Goal: Task Accomplishment & Management: Complete application form

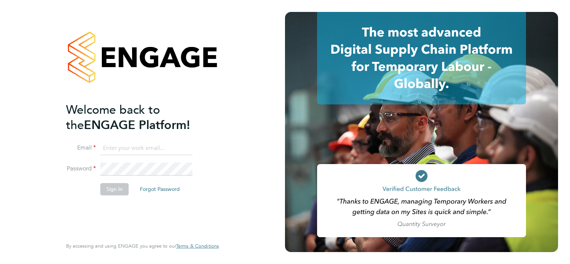
click at [147, 143] on input at bounding box center [146, 148] width 92 height 13
type input "terry.meehan@hays.com"
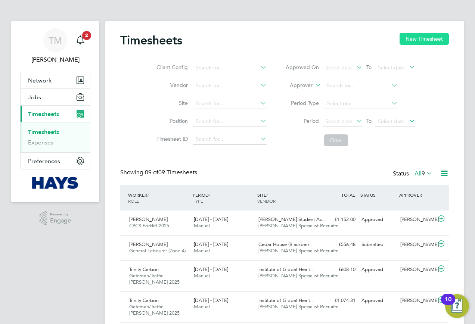
click at [427, 40] on button "New Timesheet" at bounding box center [423, 39] width 49 height 12
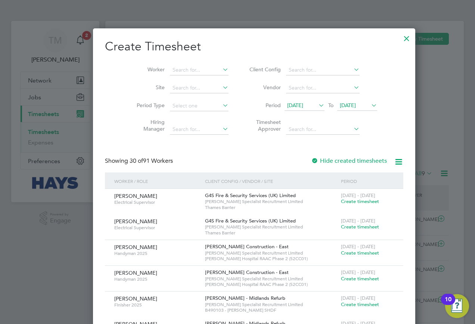
click at [370, 106] on icon at bounding box center [370, 105] width 0 height 10
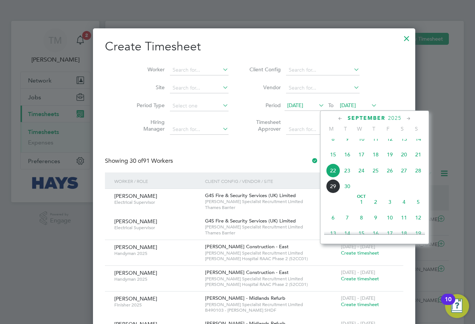
drag, startPoint x: 420, startPoint y: 177, endPoint x: 396, endPoint y: 177, distance: 24.3
click at [397, 177] on div "[DATE] 2 3 4 5 6 7 8 9 10 11 12 13 14 15 16 17 18 19 20 21 22 23 24 25 26 27 28…" at bounding box center [379, 155] width 110 height 79
click at [390, 177] on span "26" at bounding box center [390, 170] width 14 height 14
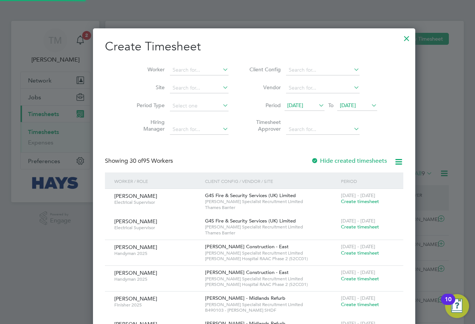
click at [317, 104] on icon at bounding box center [317, 105] width 0 height 10
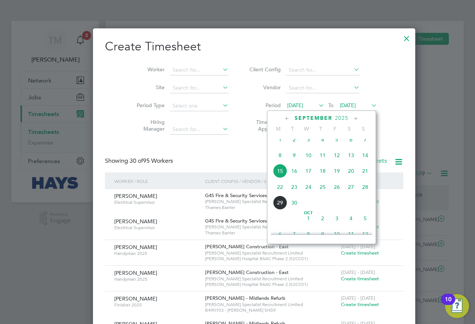
click at [350, 176] on span "20" at bounding box center [351, 171] width 14 height 14
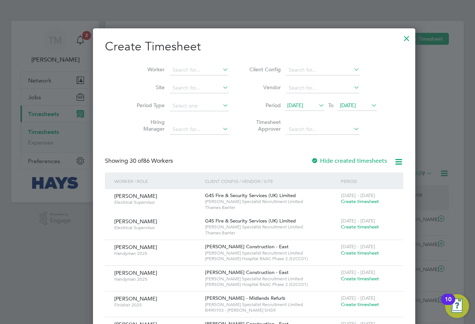
click at [247, 102] on label "Period" at bounding box center [264, 105] width 34 height 7
click at [182, 68] on input at bounding box center [199, 70] width 59 height 10
click at [200, 80] on li "Akaa [PERSON_NAME]" at bounding box center [184, 80] width 62 height 10
type input "[PERSON_NAME]"
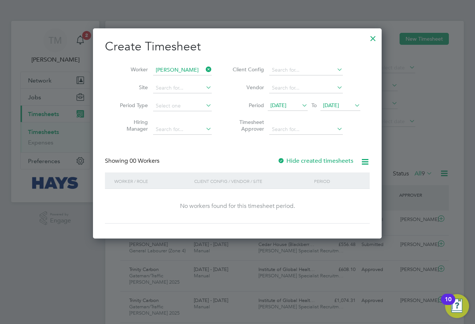
click at [305, 159] on label "Hide created timesheets" at bounding box center [315, 160] width 76 height 7
click at [300, 106] on icon at bounding box center [300, 105] width 0 height 10
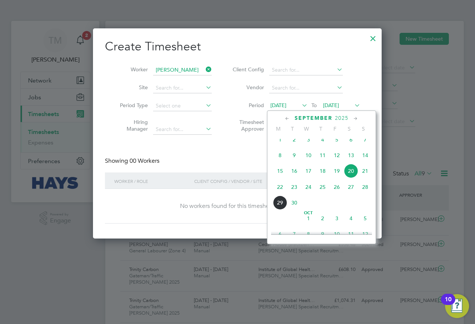
click at [353, 105] on icon at bounding box center [353, 105] width 0 height 10
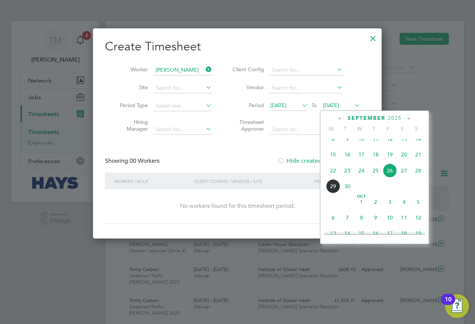
click at [418, 178] on span "28" at bounding box center [418, 170] width 14 height 14
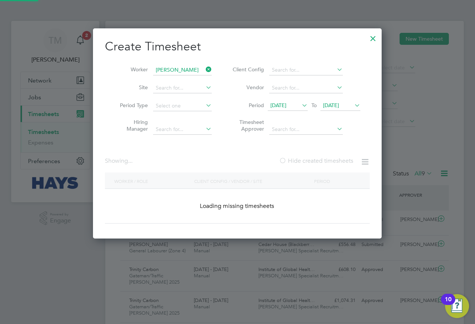
scroll to position [227, 289]
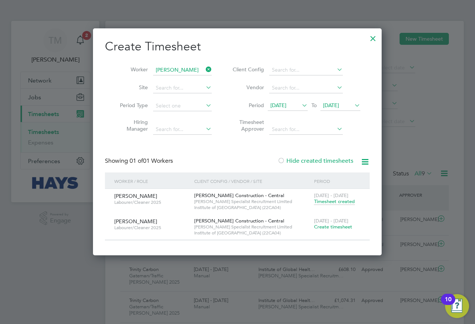
click at [336, 200] on span "Timesheet created" at bounding box center [334, 201] width 41 height 7
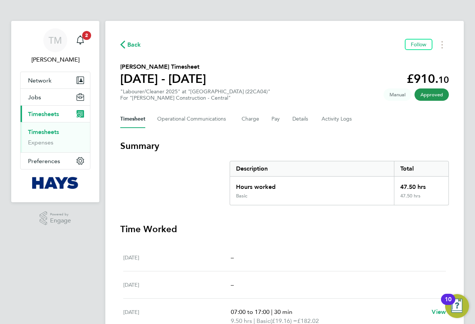
click at [122, 43] on icon "button" at bounding box center [122, 45] width 5 height 8
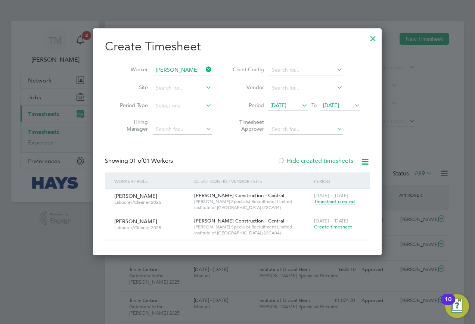
scroll to position [4, 4]
click at [186, 68] on input at bounding box center [182, 70] width 59 height 10
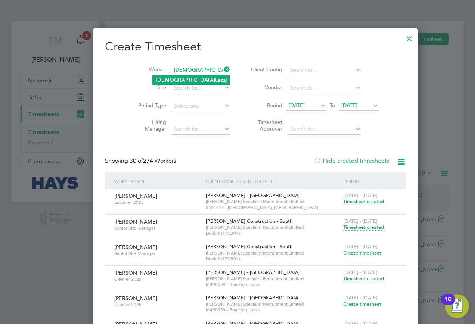
click at [186, 77] on li "[PERSON_NAME]" at bounding box center [191, 80] width 77 height 10
type input "[PERSON_NAME]"
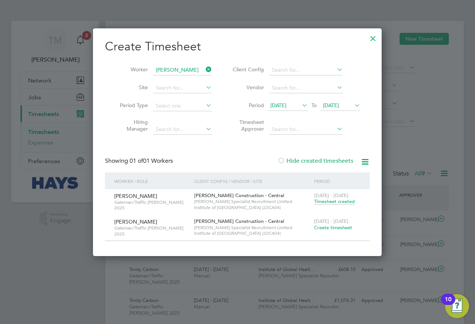
click at [350, 200] on span "Timesheet created" at bounding box center [334, 201] width 41 height 7
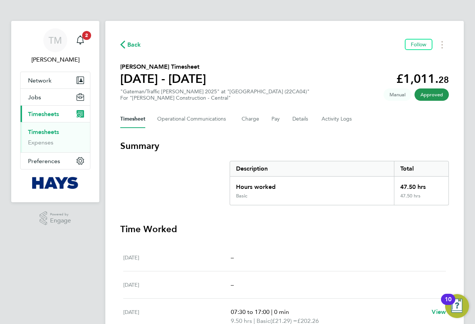
click at [125, 41] on span "Back" at bounding box center [130, 44] width 21 height 7
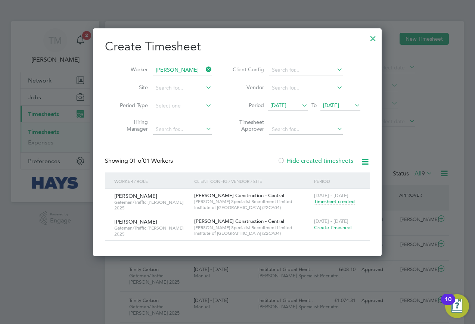
click at [204, 69] on icon at bounding box center [204, 69] width 0 height 10
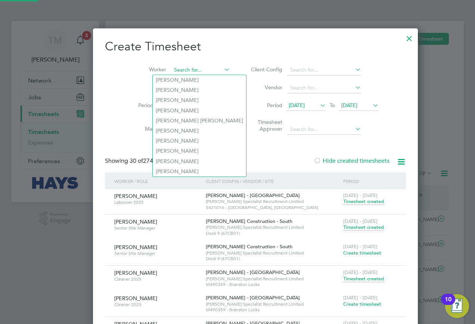
click at [177, 71] on input at bounding box center [200, 70] width 59 height 10
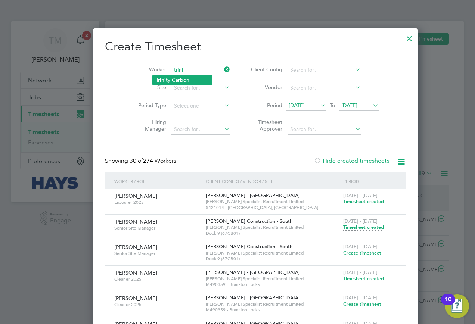
click at [171, 78] on li "Trini ty Carbon" at bounding box center [182, 80] width 59 height 10
type input "Trinity Carbon"
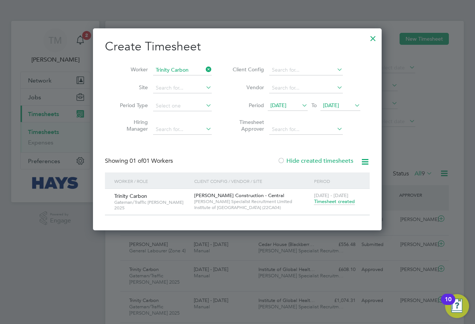
click at [327, 201] on span "Timesheet created" at bounding box center [334, 201] width 41 height 7
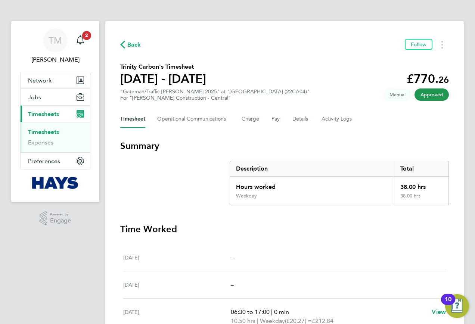
click at [126, 44] on span "Back" at bounding box center [130, 44] width 21 height 7
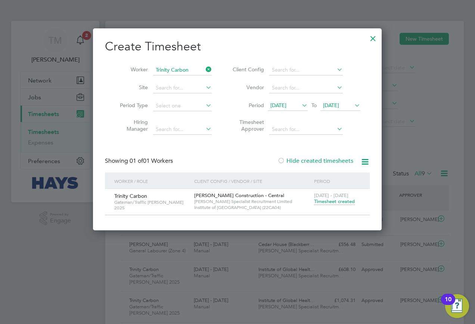
click at [204, 68] on icon at bounding box center [204, 69] width 0 height 10
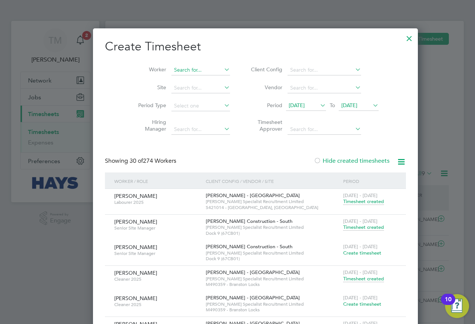
click at [173, 74] on input at bounding box center [200, 70] width 59 height 10
click at [185, 116] on li "Shay la Kew" at bounding box center [187, 121] width 68 height 10
type input "[PERSON_NAME]"
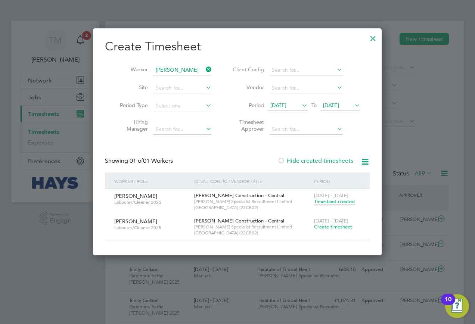
click at [333, 201] on span "Timesheet created" at bounding box center [334, 201] width 41 height 7
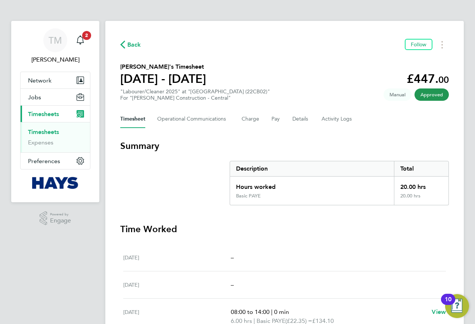
click at [127, 45] on span "Back" at bounding box center [130, 44] width 21 height 7
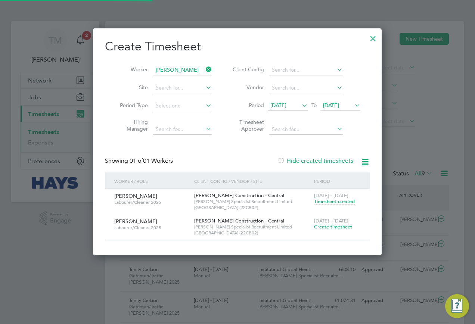
scroll to position [19, 65]
click at [300, 103] on icon at bounding box center [300, 105] width 0 height 10
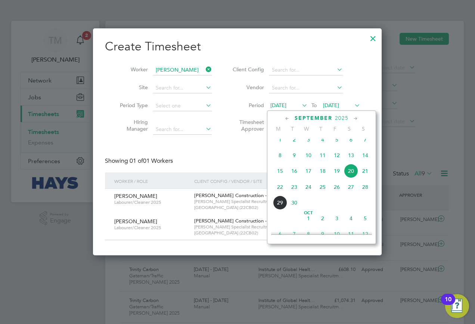
click at [339, 105] on span "[DATE]" at bounding box center [331, 105] width 16 height 7
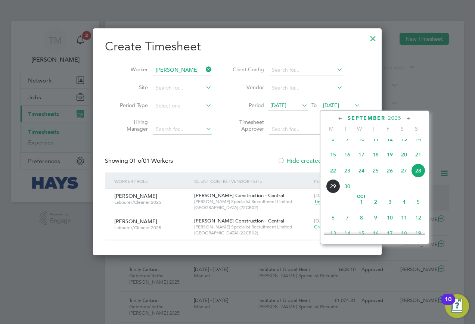
click at [402, 176] on span "27" at bounding box center [404, 170] width 14 height 14
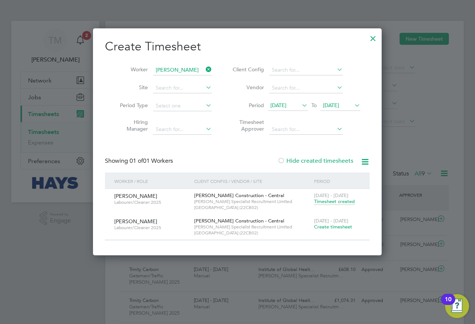
click at [352, 102] on span "[DATE]" at bounding box center [340, 106] width 40 height 10
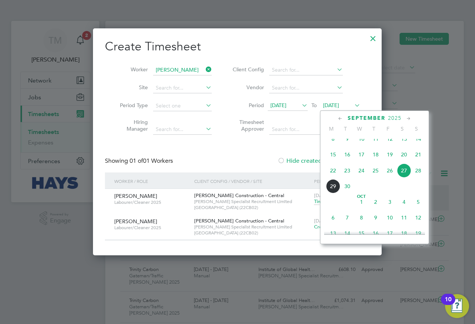
click at [389, 176] on span "26" at bounding box center [390, 170] width 14 height 14
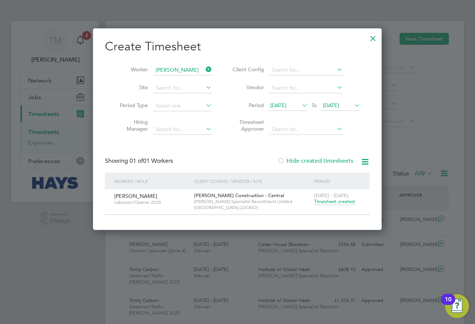
click at [353, 105] on icon at bounding box center [353, 105] width 0 height 10
